Goal: Transaction & Acquisition: Purchase product/service

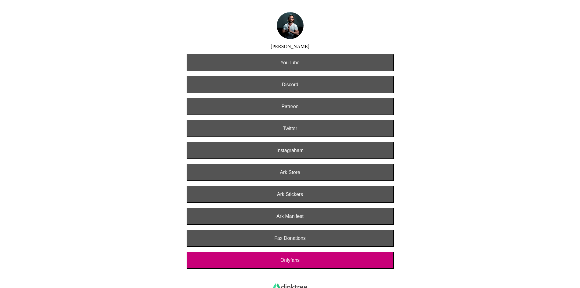
click at [282, 82] on button "Discord" at bounding box center [290, 84] width 207 height 17
click at [326, 261] on button "Onlyfans" at bounding box center [290, 260] width 207 height 17
click at [375, 233] on button "Fax Donations" at bounding box center [290, 238] width 207 height 17
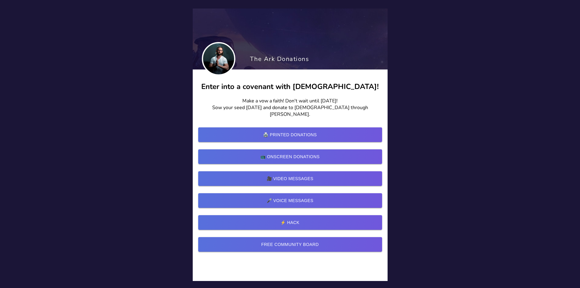
click at [264, 131] on span "🖨️ Printed Donations" at bounding box center [290, 135] width 174 height 8
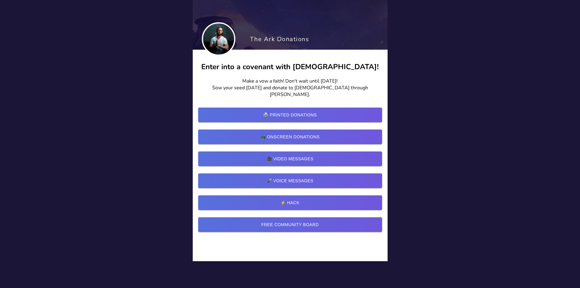
scroll to position [30, 0]
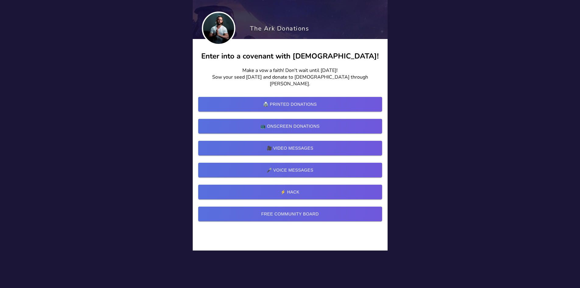
click at [294, 185] on link "⚡ Hack" at bounding box center [290, 192] width 184 height 15
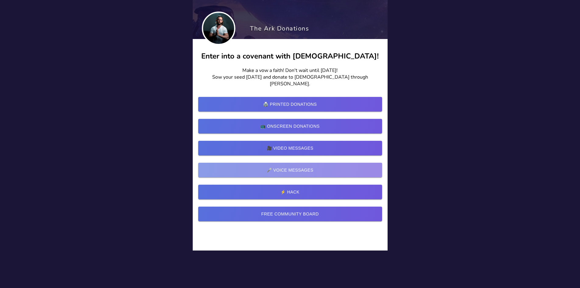
click at [253, 167] on span "🎤 Voice Messages" at bounding box center [290, 170] width 174 height 8
